Goal: Task Accomplishment & Management: Manage account settings

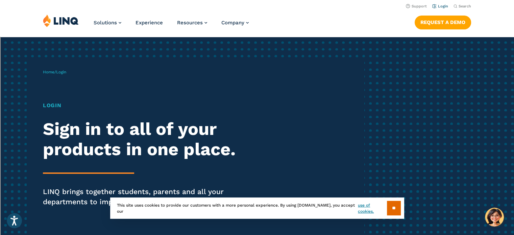
click at [437, 6] on link "Login" at bounding box center [441, 6] width 16 height 4
click at [393, 209] on input "**" at bounding box center [394, 208] width 14 height 15
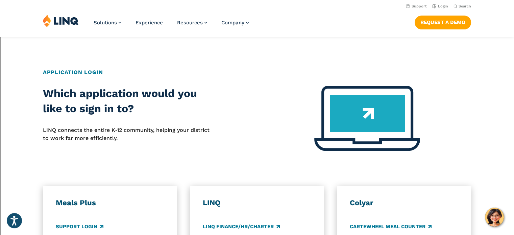
scroll to position [219, 0]
